Goal: Find specific page/section: Find specific page/section

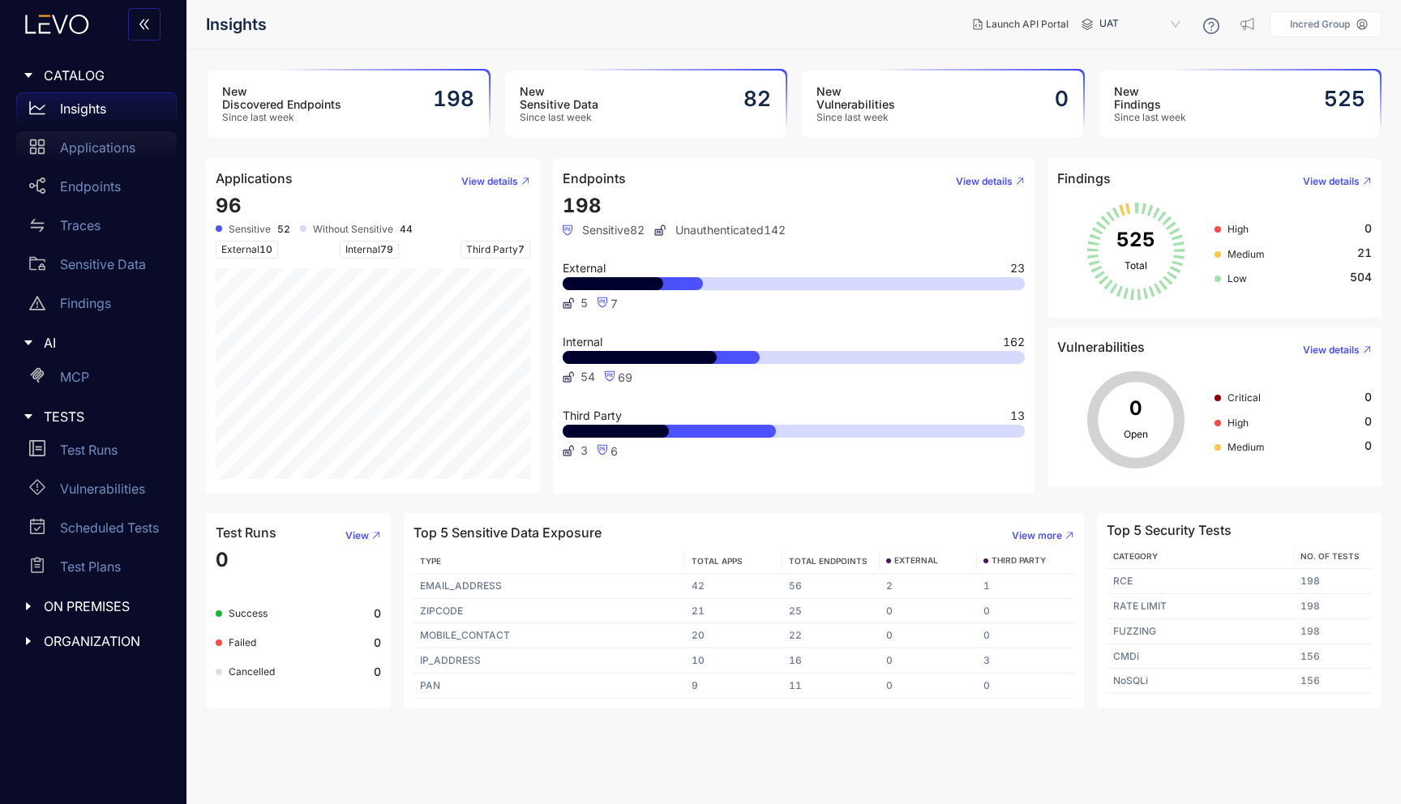
click at [113, 154] on p "Applications" at bounding box center [97, 147] width 75 height 15
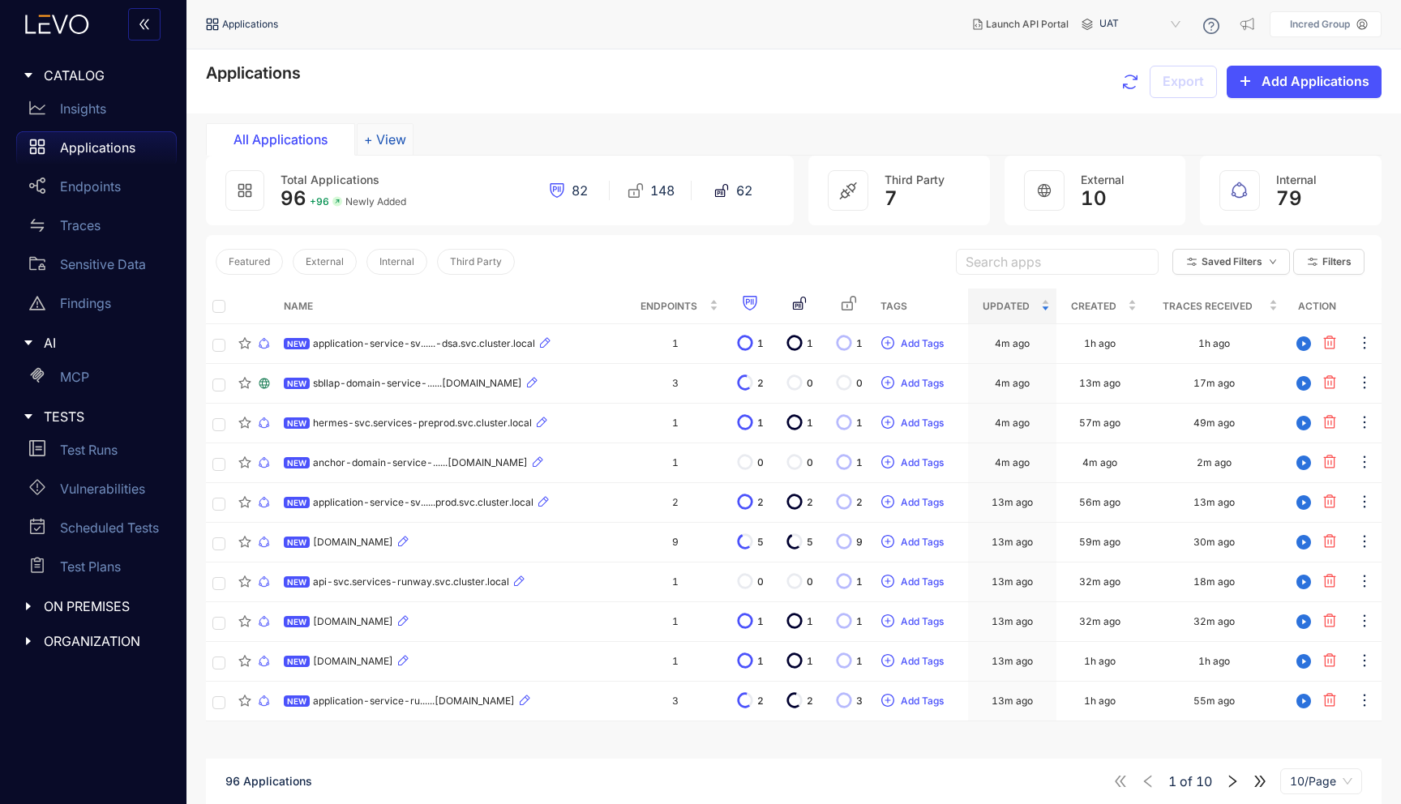
click at [393, 146] on button "+ View" at bounding box center [385, 139] width 57 height 32
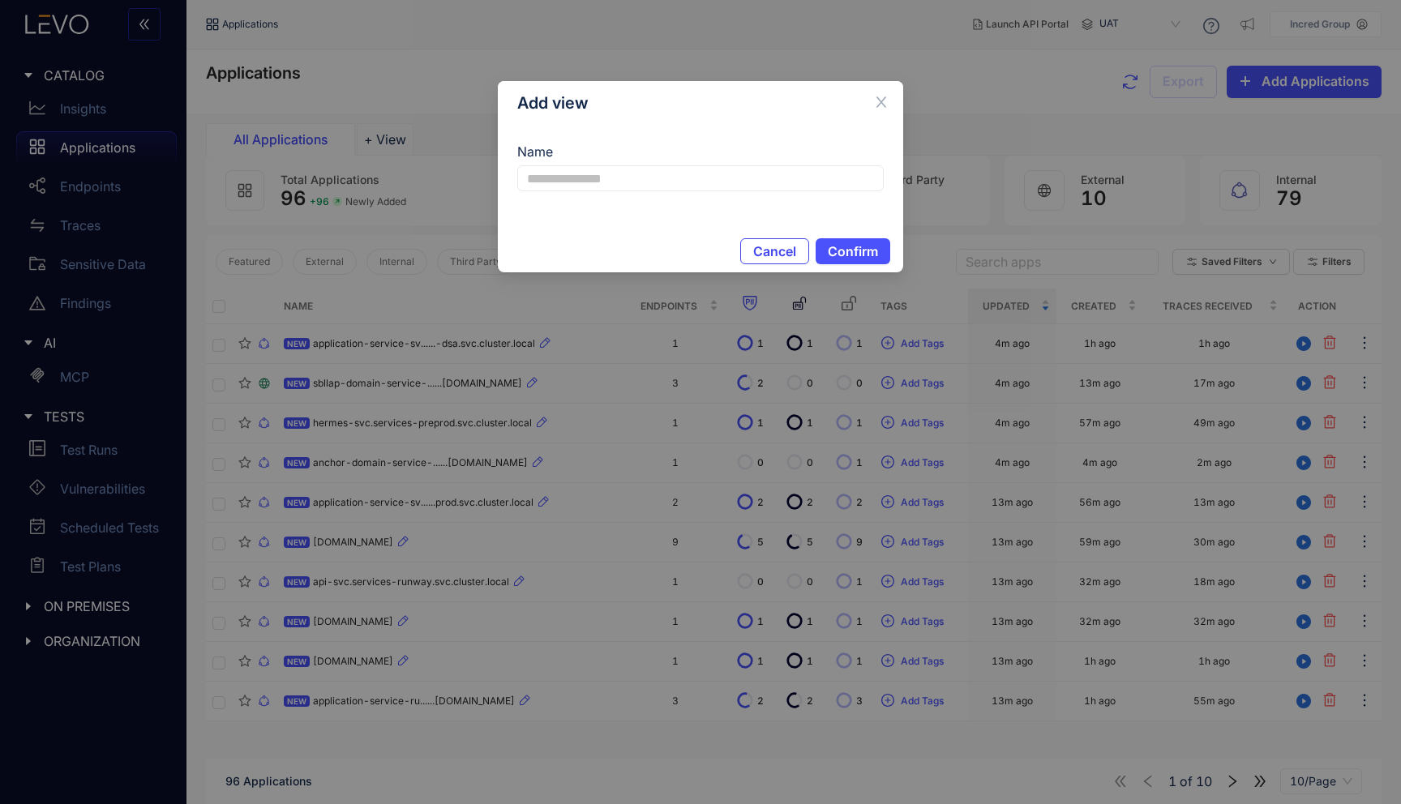
click at [754, 246] on span "Cancel" at bounding box center [774, 251] width 43 height 15
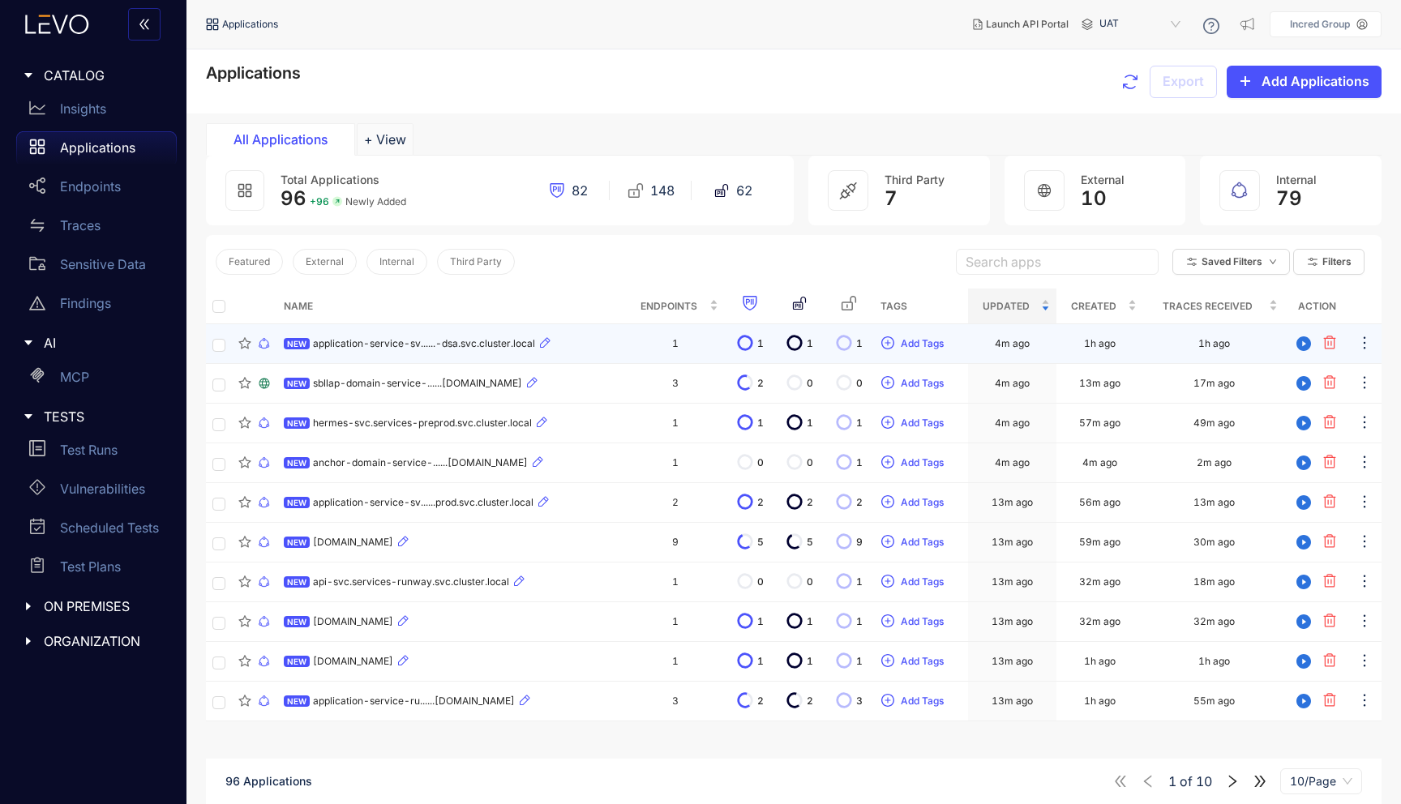
click at [386, 344] on span "application-service-sv......-dsa.svc.cluster.local" at bounding box center [424, 343] width 222 height 11
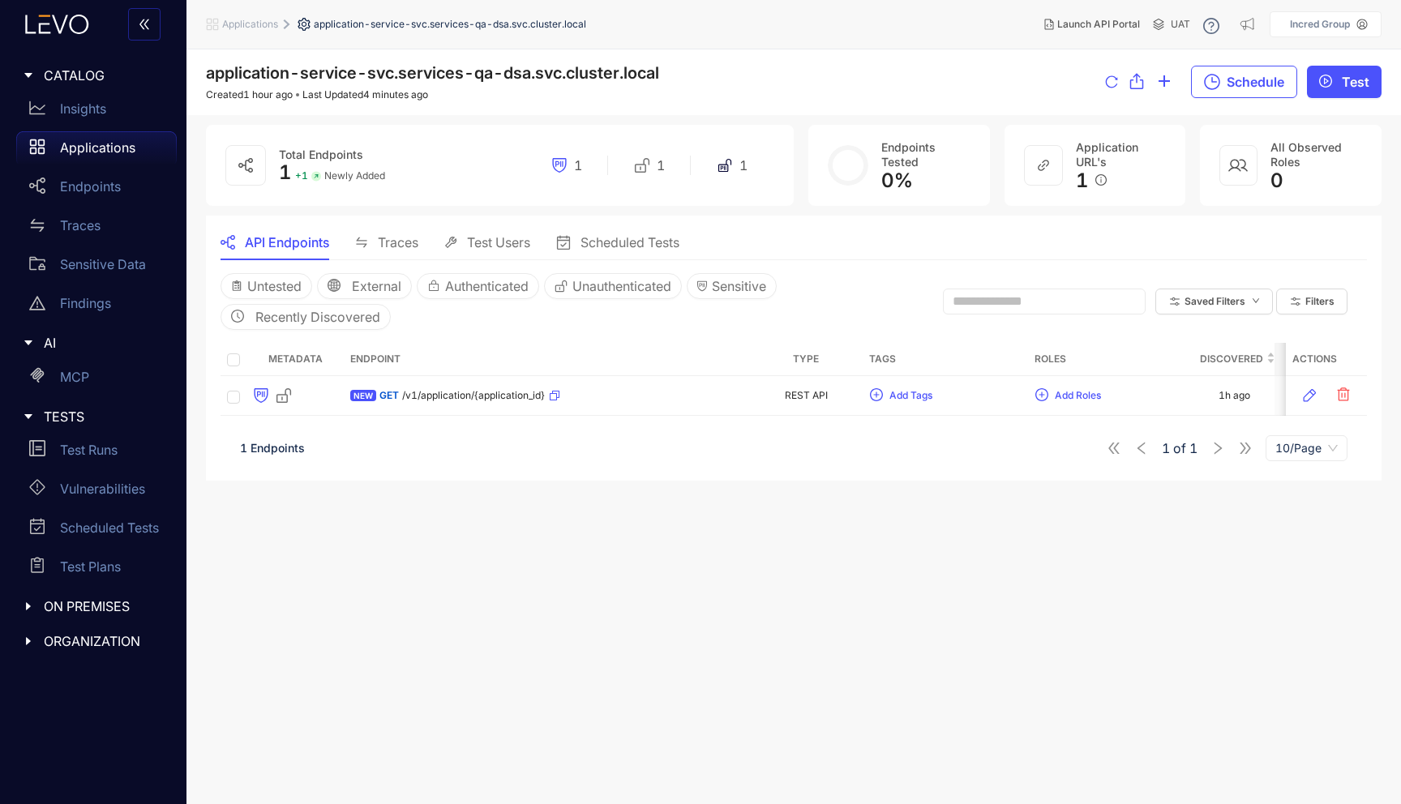
click at [266, 23] on span "Applications" at bounding box center [250, 24] width 56 height 11
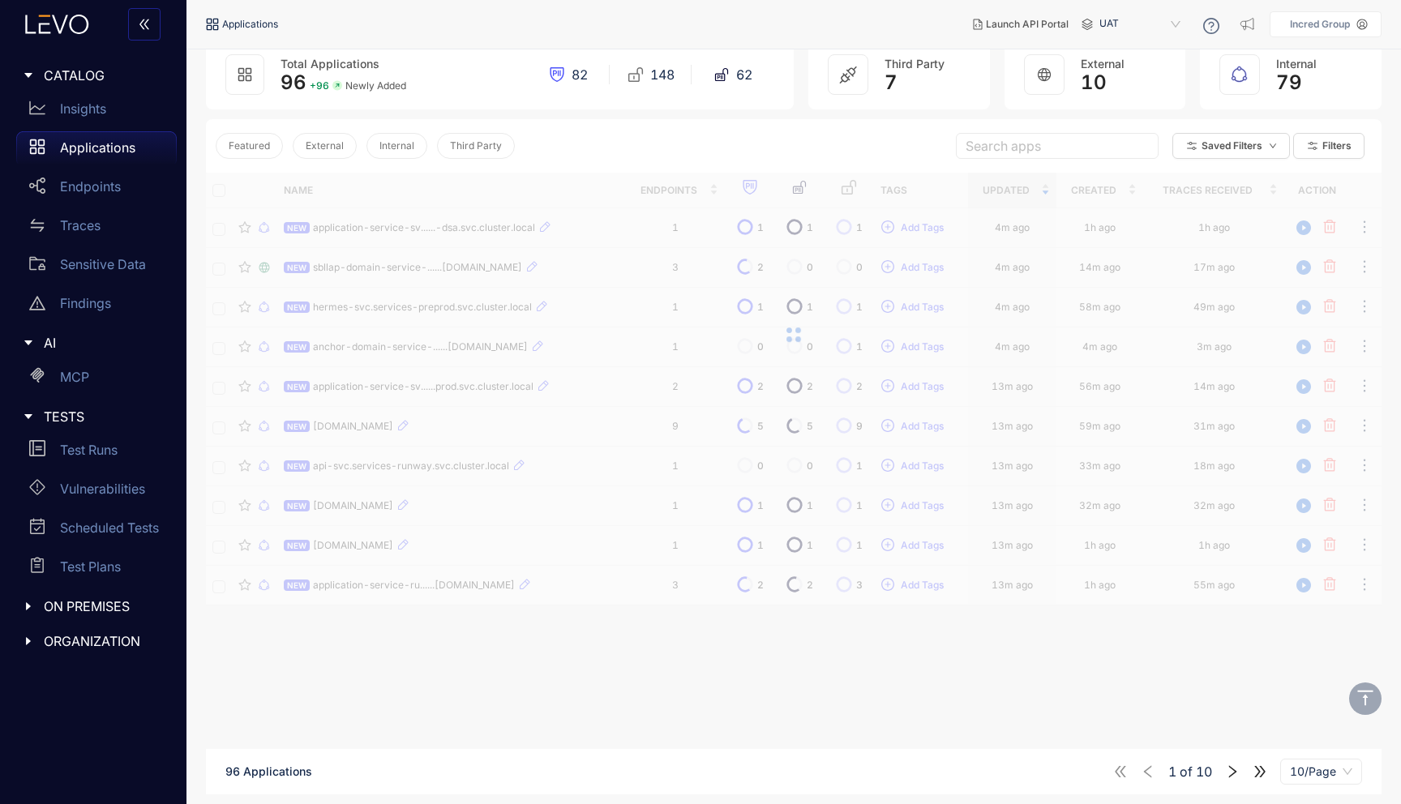
scroll to position [93, 0]
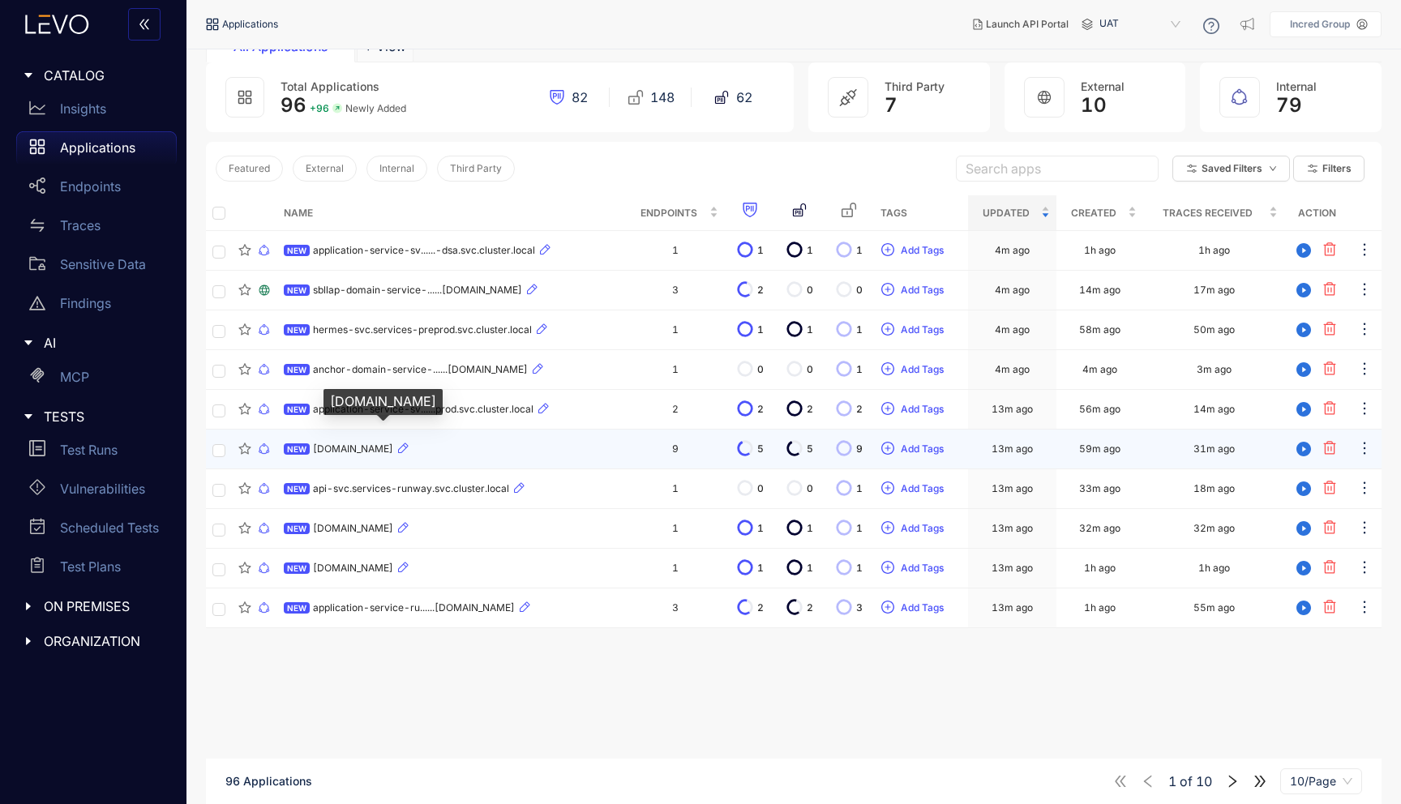
click at [393, 451] on span "task-service-runway.internal-nprod.incred.com" at bounding box center [353, 448] width 80 height 11
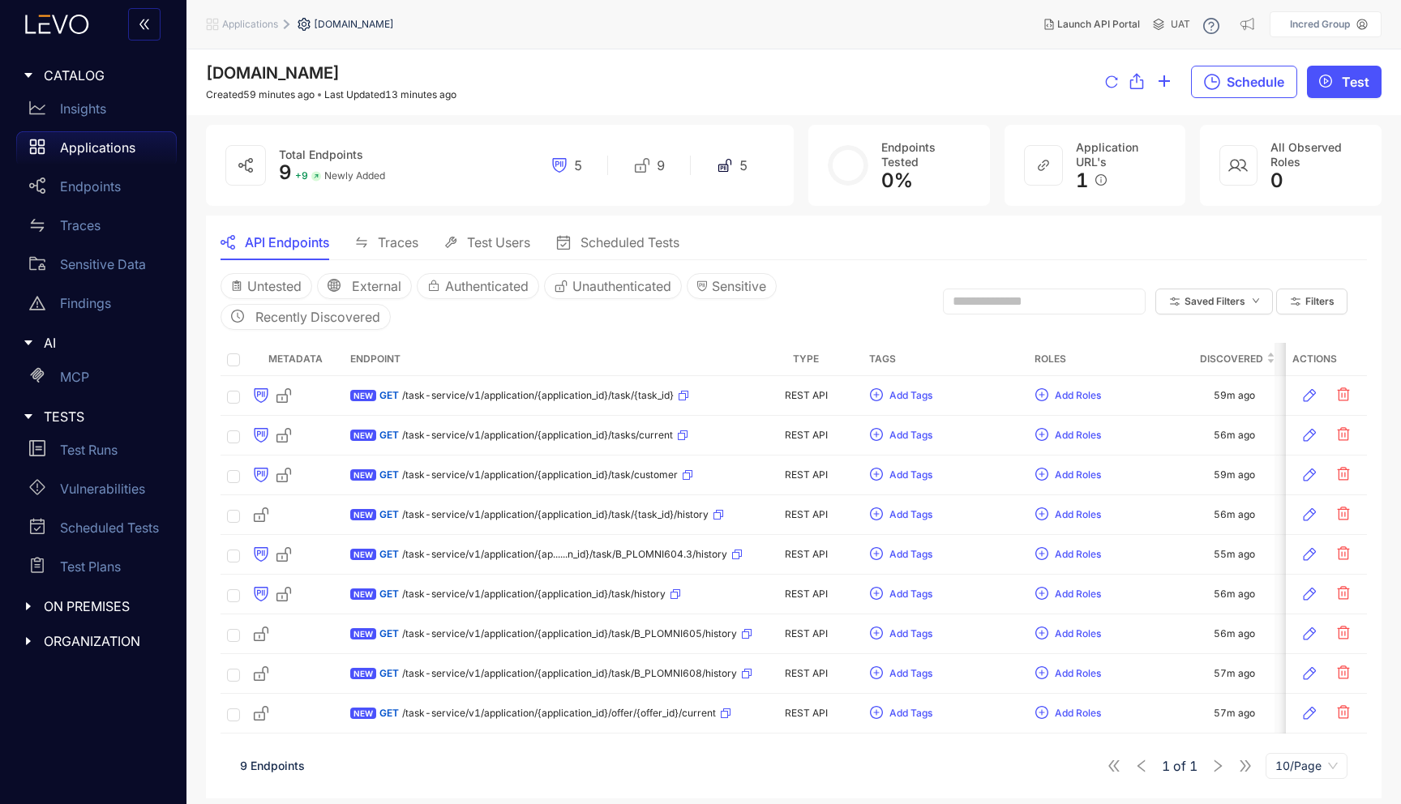
click at [1211, 767] on div "1 of 1 10/Page" at bounding box center [1226, 766] width 241 height 26
click at [247, 30] on div "Applications" at bounding box center [242, 24] width 72 height 13
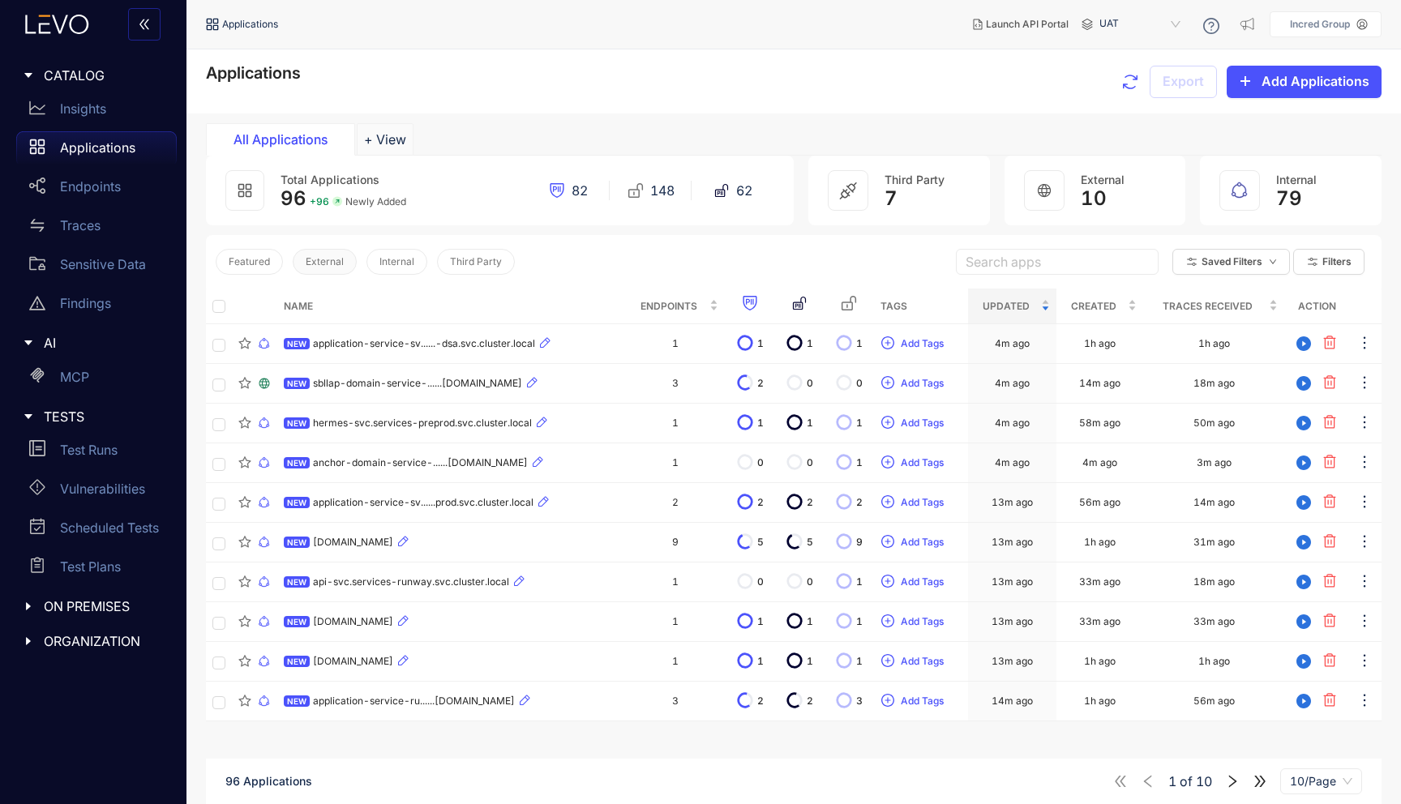
click at [329, 262] on span "External" at bounding box center [325, 261] width 38 height 11
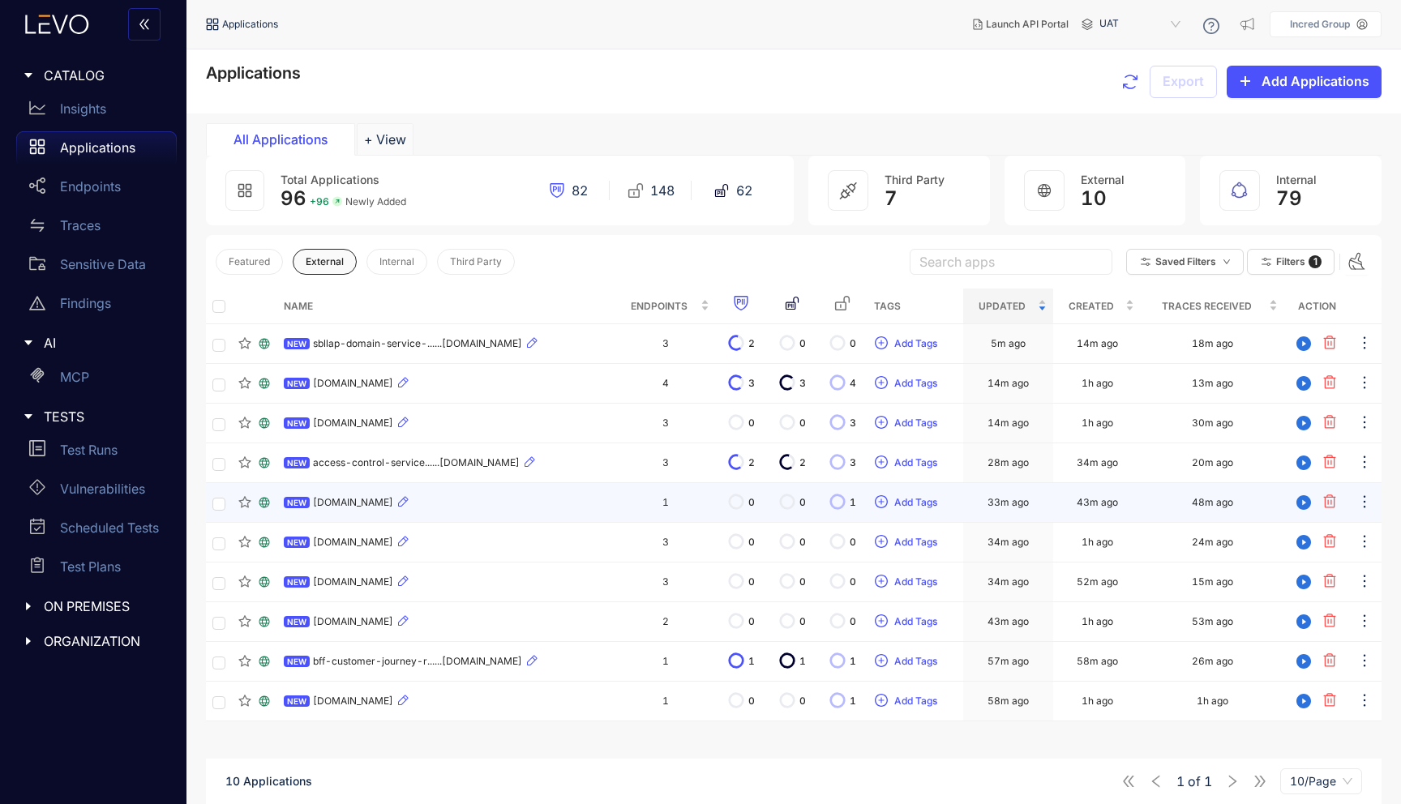
scroll to position [116, 0]
